Goal: Information Seeking & Learning: Find specific fact

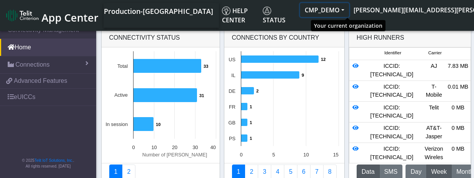
click at [349, 10] on button "CMP_DEMO" at bounding box center [324, 10] width 49 height 14
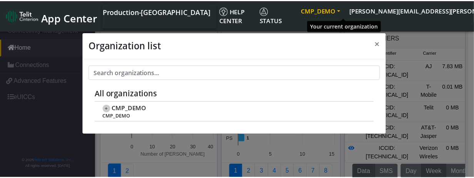
scroll to position [3, 0]
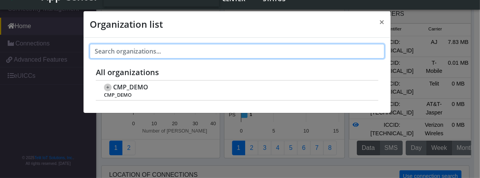
click at [365, 52] on input "text" at bounding box center [237, 51] width 295 height 15
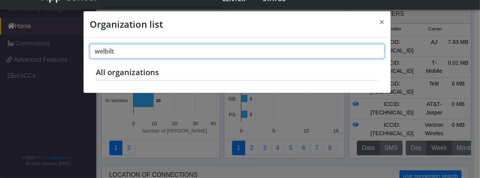
type input "welbilt"
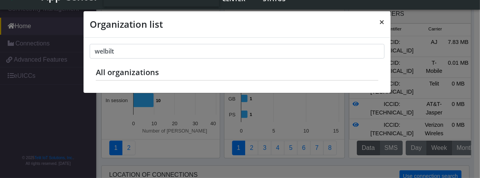
click at [383, 21] on span "×" at bounding box center [381, 21] width 5 height 13
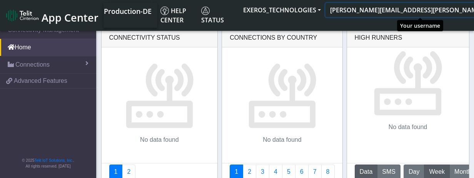
click at [462, 10] on button "[PERSON_NAME][EMAIL_ADDRESS][PERSON_NAME][DOMAIN_NAME]" at bounding box center [435, 10] width 218 height 14
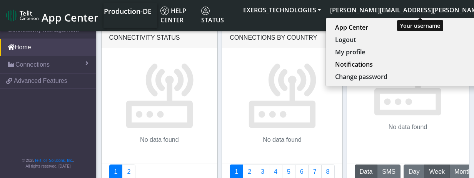
click at [441, 9] on button "[PERSON_NAME][EMAIL_ADDRESS][PERSON_NAME][DOMAIN_NAME]" at bounding box center [435, 10] width 218 height 14
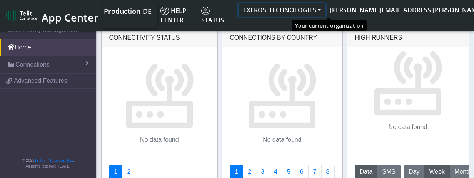
click at [326, 8] on button "EXEROS_TECHNOLOGIES" at bounding box center [282, 10] width 87 height 14
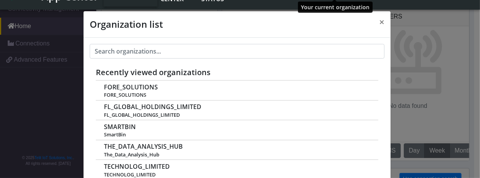
scroll to position [3, 0]
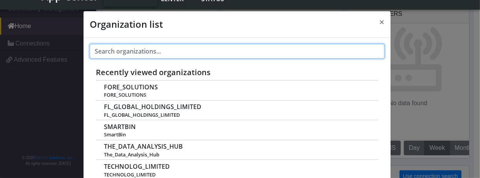
click at [186, 56] on input "text" at bounding box center [237, 51] width 295 height 15
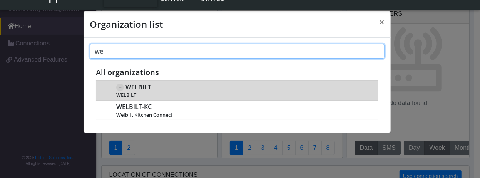
type input "we"
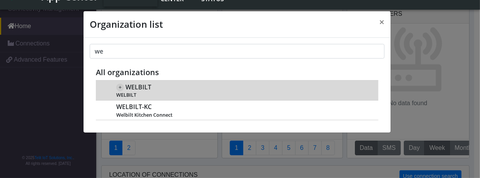
click at [166, 89] on div "+ WELBILT WELBILT" at bounding box center [243, 90] width 254 height 16
click at [148, 86] on span "WELBILT" at bounding box center [139, 87] width 26 height 7
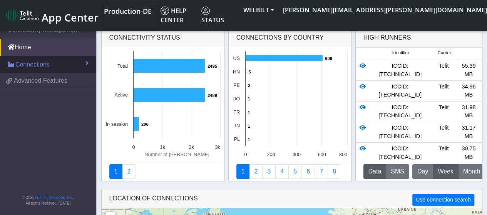
click at [37, 65] on span "Connections" at bounding box center [32, 64] width 34 height 9
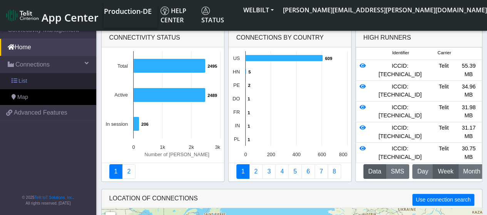
click at [35, 81] on link "List" at bounding box center [48, 81] width 96 height 16
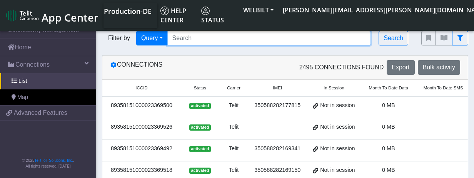
click at [209, 38] on input "Search..." at bounding box center [269, 38] width 204 height 15
paste input "89358151000008438668"
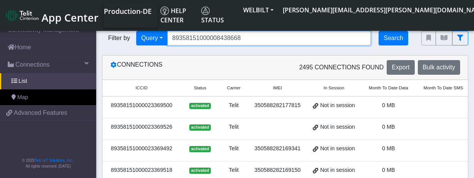
type input "89358151000008438668"
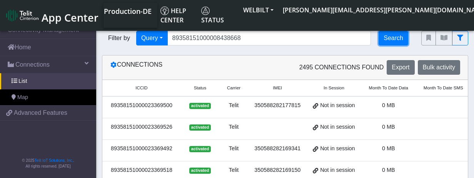
click at [397, 33] on button "Search" at bounding box center [394, 38] width 30 height 15
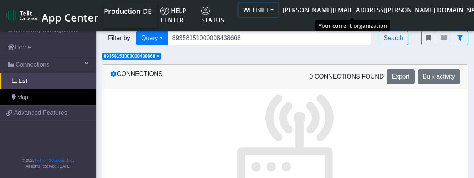
click at [278, 9] on button "WELBILT" at bounding box center [259, 10] width 40 height 14
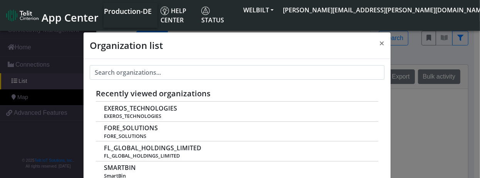
scroll to position [3, 0]
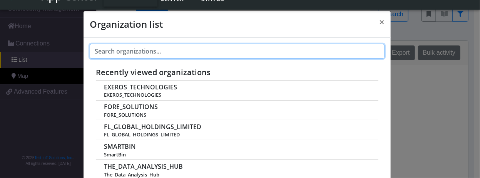
click at [152, 55] on input "text" at bounding box center [237, 51] width 295 height 15
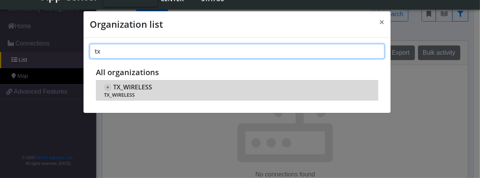
type input "tx"
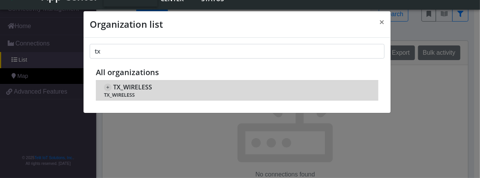
drag, startPoint x: 147, startPoint y: 82, endPoint x: 154, endPoint y: 84, distance: 6.9
click at [148, 82] on div "+ TX_WIRELESS TX_WIRELESS" at bounding box center [237, 90] width 266 height 16
click at [130, 92] on span "TX_WIRELESS" at bounding box center [237, 95] width 266 height 6
click at [139, 89] on span "TX_WIRELESS" at bounding box center [132, 87] width 39 height 7
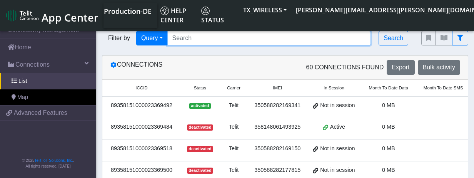
click at [189, 40] on input "Search..." at bounding box center [269, 38] width 204 height 15
paste input "89358151000008438668"
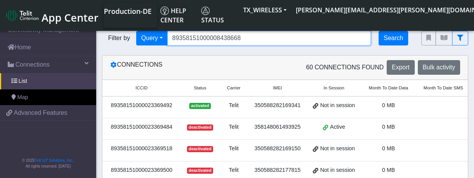
type input "89358151000008438668"
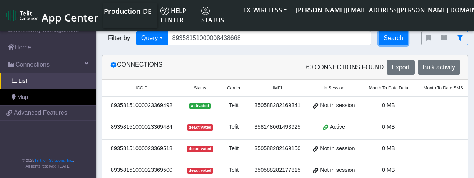
click at [394, 37] on button "Search" at bounding box center [394, 38] width 30 height 15
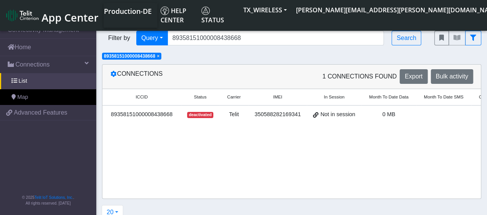
click at [200, 113] on span "deactivated" at bounding box center [200, 115] width 26 height 6
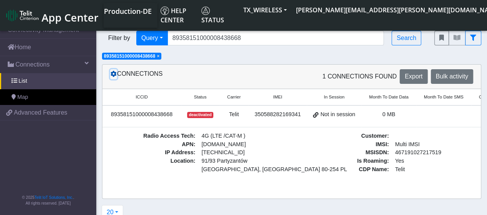
click at [111, 77] on icon at bounding box center [113, 74] width 6 height 6
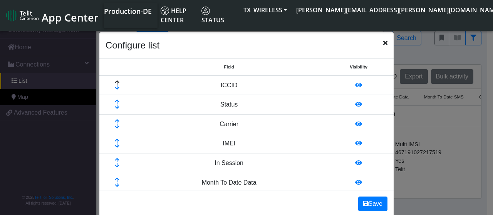
click at [383, 43] on icon "Close" at bounding box center [385, 43] width 4 height 6
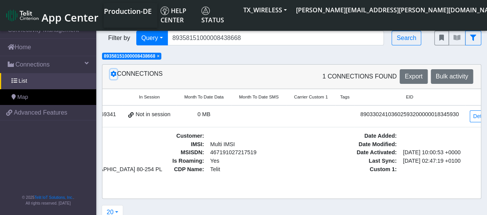
scroll to position [0, 192]
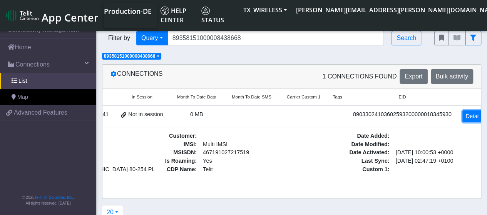
click at [465, 117] on link "Detail" at bounding box center [472, 116] width 21 height 12
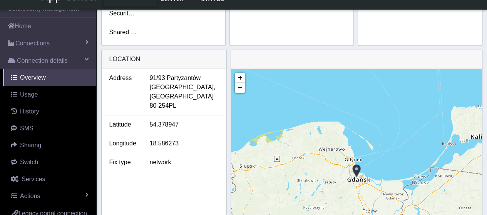
scroll to position [308, 0]
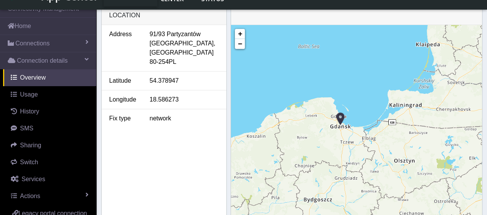
click at [341, 119] on img at bounding box center [340, 119] width 8 height 15
click at [339, 118] on img at bounding box center [340, 119] width 8 height 15
click at [340, 115] on img at bounding box center [340, 119] width 8 height 15
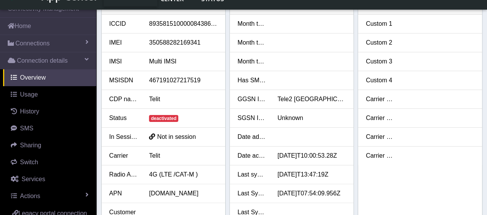
click at [480, 44] on div "SIM details ICCID 89358151000008438668 IMEI 350588282169341 IMSI Multi IMSI MSI…" at bounding box center [291, 148] width 487 height 306
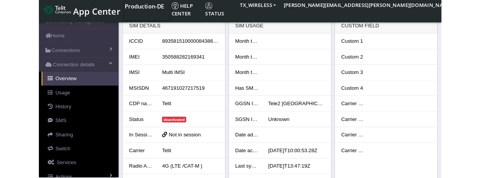
scroll to position [0, 0]
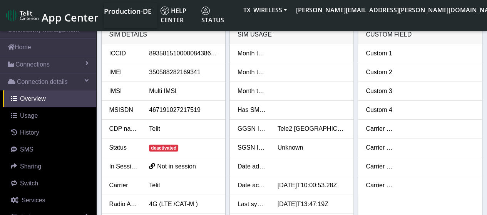
click at [162, 168] on span "Not in session" at bounding box center [176, 166] width 39 height 7
drag, startPoint x: 118, startPoint y: 168, endPoint x: 214, endPoint y: 161, distance: 96.5
click at [118, 167] on div "In Session" at bounding box center [124, 166] width 40 height 9
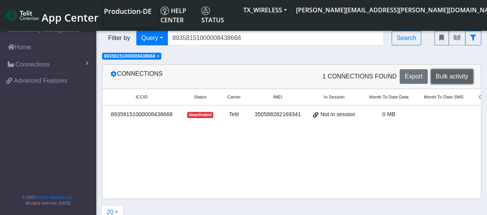
click at [442, 77] on span "Bulk activity" at bounding box center [452, 76] width 32 height 7
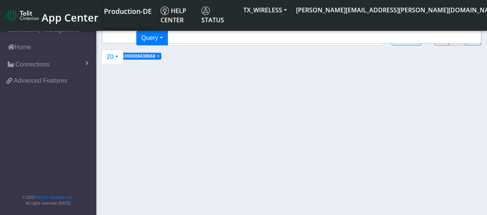
select select
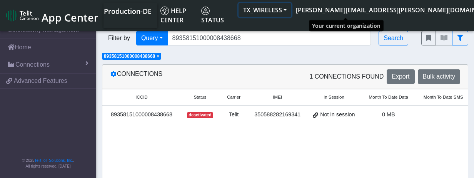
click at [291, 9] on button "TX_WIRELESS" at bounding box center [265, 10] width 53 height 14
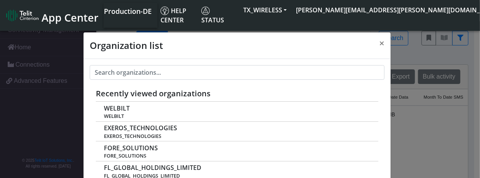
scroll to position [3, 0]
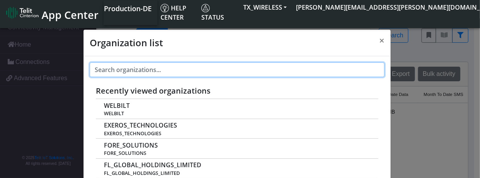
click at [146, 73] on input "text" at bounding box center [237, 69] width 295 height 15
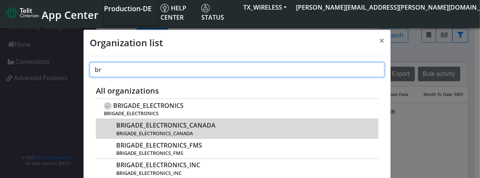
type input "br"
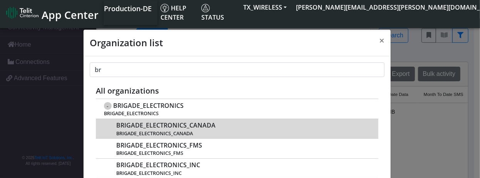
click at [146, 127] on span "BRIGADE_ELECTRONICS_CANADA" at bounding box center [165, 125] width 99 height 7
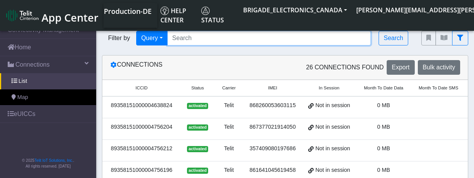
click at [215, 40] on input "Search..." at bounding box center [269, 38] width 204 height 15
paste input "89358151000008441555"
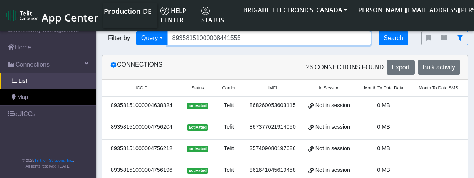
type input "89358151000008441555"
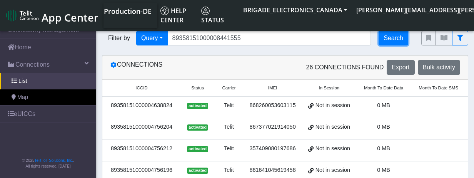
click at [396, 42] on button "Search" at bounding box center [394, 38] width 30 height 15
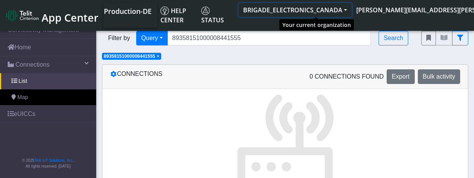
click at [352, 8] on button "BRIGADE_ELECTRONICS_CANADA" at bounding box center [295, 10] width 113 height 14
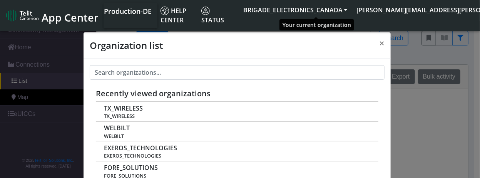
scroll to position [3, 0]
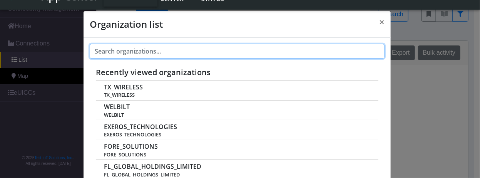
click at [167, 50] on input "text" at bounding box center [237, 51] width 295 height 15
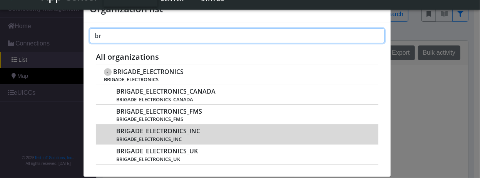
scroll to position [24, 0]
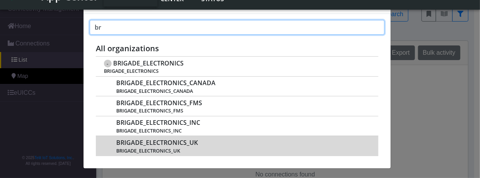
type input "br"
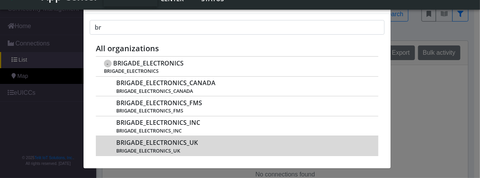
click at [150, 143] on span "BRIGADE_ELECTRONICS_UK" at bounding box center [157, 142] width 82 height 7
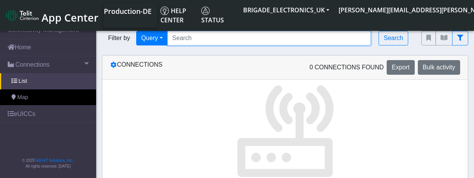
paste input "89358151000008441555"
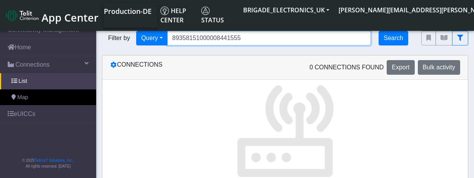
type input "89358151000008441555"
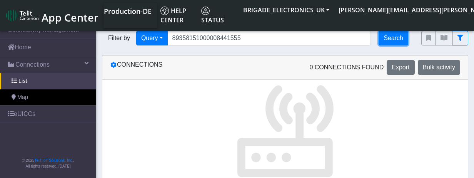
click at [395, 38] on button "Search" at bounding box center [394, 38] width 30 height 15
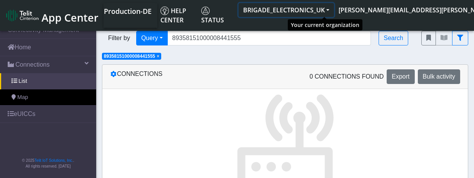
click at [334, 8] on button "BRIGADE_ELECTRONICS_UK" at bounding box center [286, 10] width 95 height 14
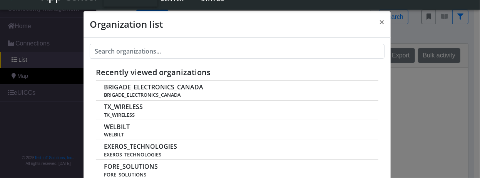
scroll to position [3, 0]
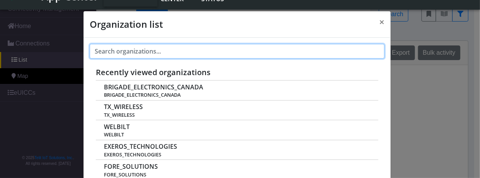
click at [153, 53] on input "text" at bounding box center [237, 51] width 295 height 15
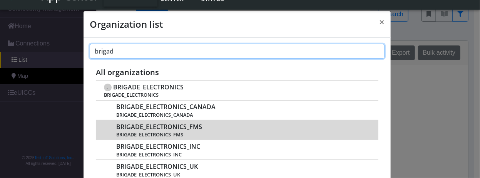
type input "brigad"
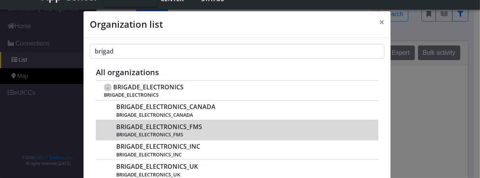
click at [147, 132] on span "BRIGADE_ELECTRONICS_FMS" at bounding box center [243, 135] width 254 height 6
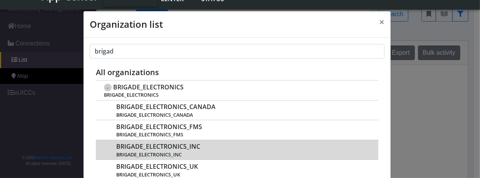
click at [142, 147] on span "BRIGADE_ELECTRONICS_INC" at bounding box center [158, 146] width 84 height 7
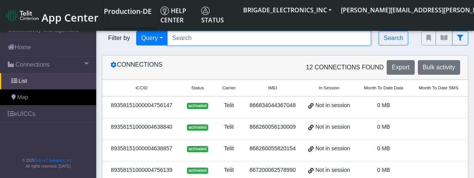
click at [186, 41] on input "Search..." at bounding box center [269, 38] width 204 height 15
paste input "89358151000008441555"
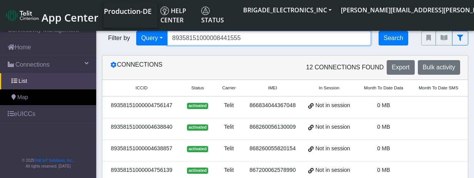
type input "89358151000008441555"
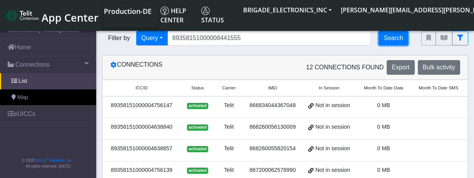
click at [399, 40] on button "Search" at bounding box center [394, 38] width 30 height 15
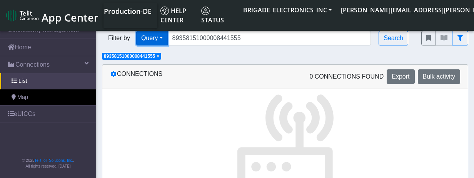
click at [164, 37] on button "Query" at bounding box center [152, 38] width 32 height 15
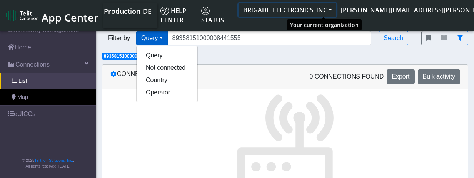
click at [336, 9] on button "BRIGADE_ELECTRONICS_INC" at bounding box center [288, 10] width 98 height 14
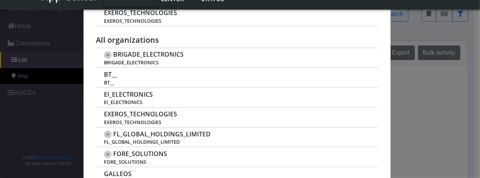
scroll to position [154, 0]
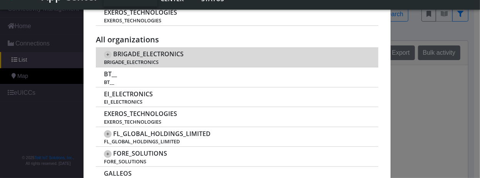
click at [181, 54] on div "+ BRIGADE_ELECTRONICS BRIGADE_ELECTRONICS" at bounding box center [237, 57] width 266 height 16
click at [169, 53] on span "BRIGADE_ELECTRONICS" at bounding box center [148, 53] width 70 height 7
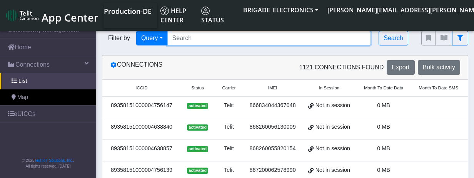
click at [186, 38] on input "Search..." at bounding box center [269, 38] width 204 height 15
paste input "89358151000008441555"
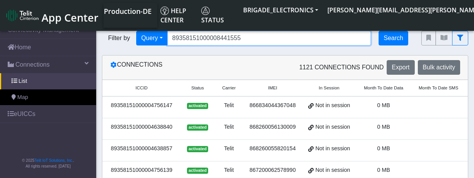
type input "89358151000008441555"
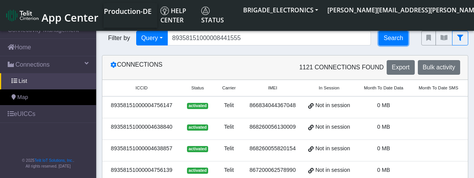
click at [398, 35] on button "Search" at bounding box center [394, 38] width 30 height 15
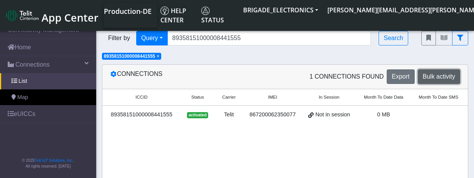
click at [431, 75] on span "Bulk activity" at bounding box center [439, 76] width 32 height 7
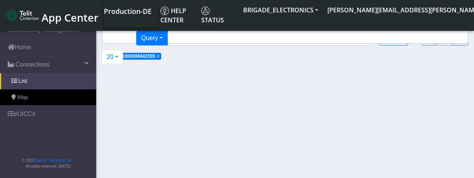
select select
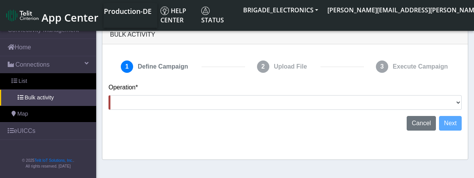
scroll to position [3, 0]
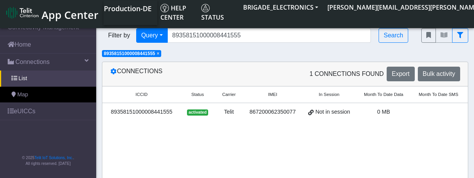
click at [145, 110] on div "89358151000008441555" at bounding box center [141, 112] width 69 height 8
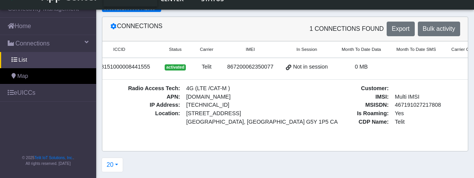
scroll to position [0, 0]
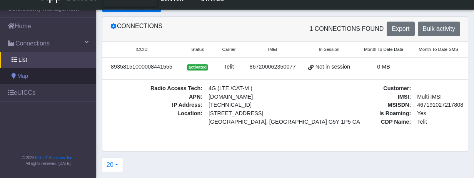
click at [65, 77] on link "Map" at bounding box center [48, 76] width 96 height 16
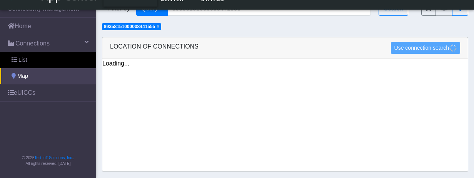
scroll to position [8, 0]
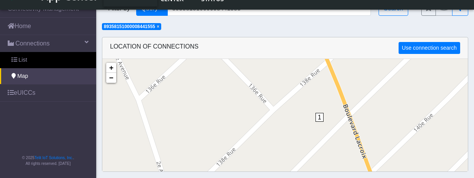
click at [320, 116] on span "1" at bounding box center [320, 117] width 8 height 9
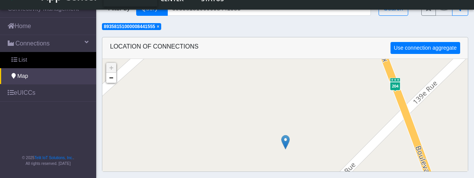
click at [286, 143] on img at bounding box center [285, 142] width 8 height 15
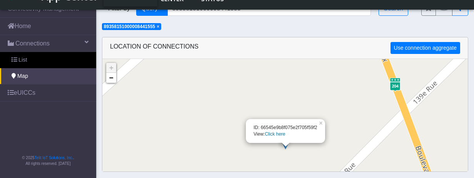
click at [274, 132] on link "Click here" at bounding box center [275, 133] width 20 height 5
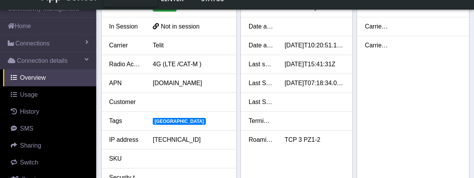
scroll to position [140, 0]
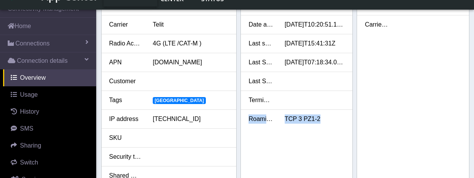
drag, startPoint x: 327, startPoint y: 119, endPoint x: 237, endPoint y: 115, distance: 90.2
click at [241, 115] on li "Roaming Profile TCP 3 PZ1-2" at bounding box center [297, 119] width 112 height 18
copy div "Roaming Profile TCP 3 PZ1-2"
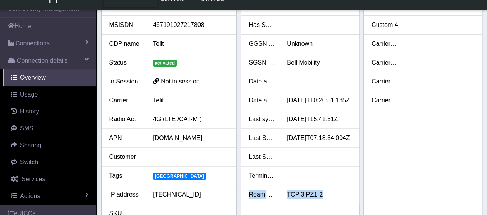
scroll to position [0, 0]
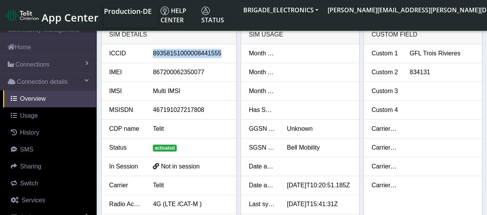
drag, startPoint x: 225, startPoint y: 52, endPoint x: 149, endPoint y: 56, distance: 75.9
click at [149, 56] on div "89358151000008441555" at bounding box center [190, 53] width 87 height 9
copy div "89358151000008441555"
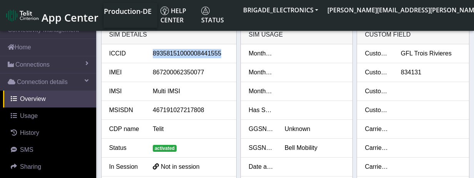
copy div "89358151000008441555"
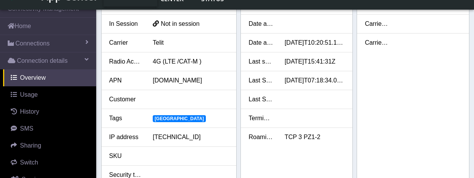
scroll to position [192, 0]
